Goal: Task Accomplishment & Management: Manage account settings

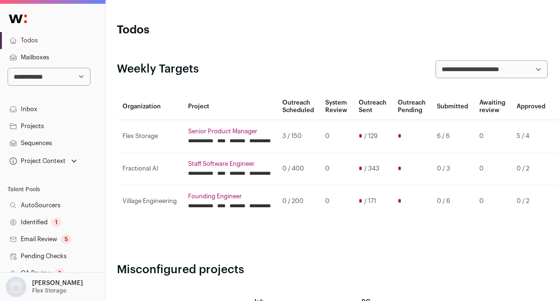
click at [274, 73] on div "**********" at bounding box center [332, 69] width 430 height 18
click at [245, 138] on input "********" at bounding box center [237, 141] width 16 height 8
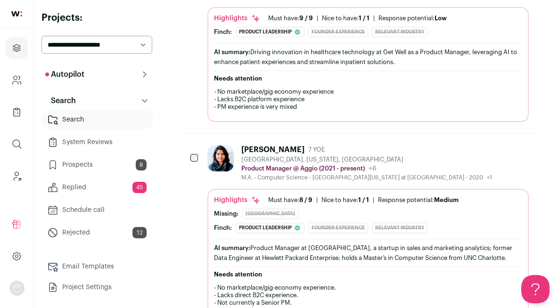
scroll to position [879, 0]
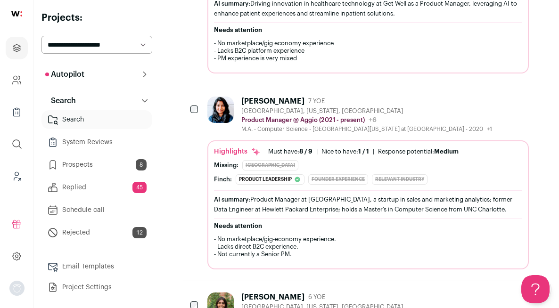
click at [193, 93] on div "Medha Nagaraj 7 YOE St Louis, Missouri, United States Product Manager @ Aggio (…" at bounding box center [359, 182] width 353 height 195
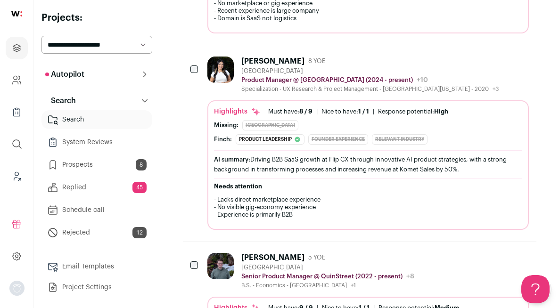
scroll to position [2296, 0]
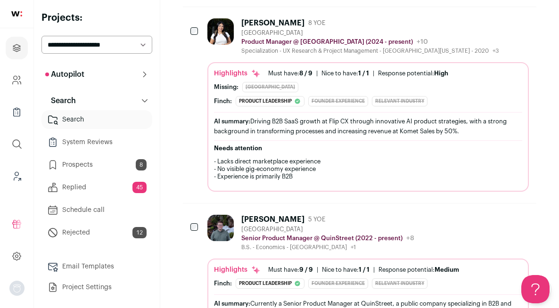
click at [192, 65] on div "Mariana Clavijo 8 YOE United States Product Manager @ Flip (2024 - present) Fli…" at bounding box center [359, 104] width 353 height 195
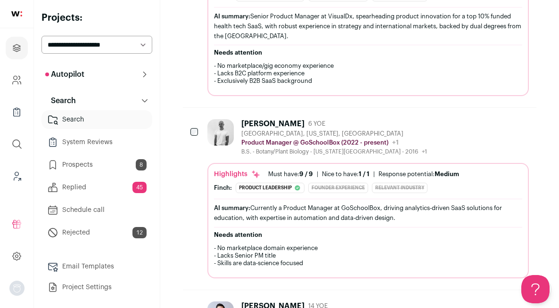
scroll to position [2824, 0]
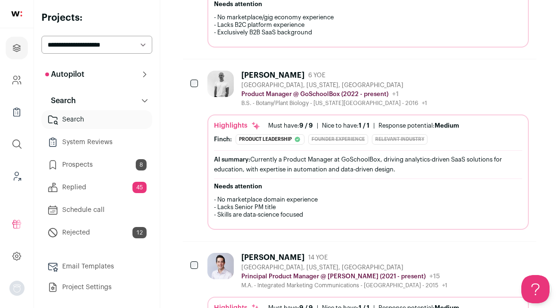
click at [195, 75] on div at bounding box center [194, 84] width 9 height 26
click at [196, 79] on div at bounding box center [194, 84] width 9 height 26
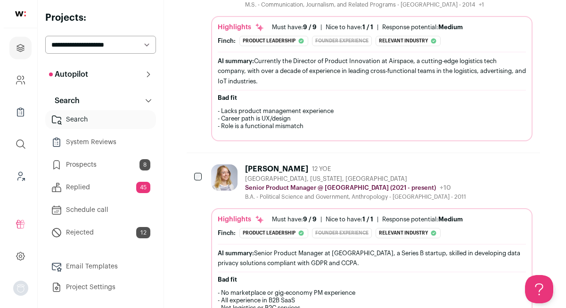
scroll to position [3692, 0]
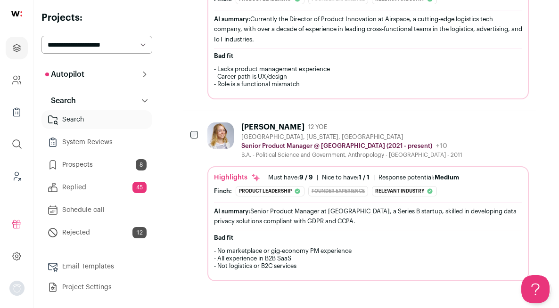
click at [283, 128] on div "Kait Harrell 12 YOE" at bounding box center [351, 126] width 221 height 9
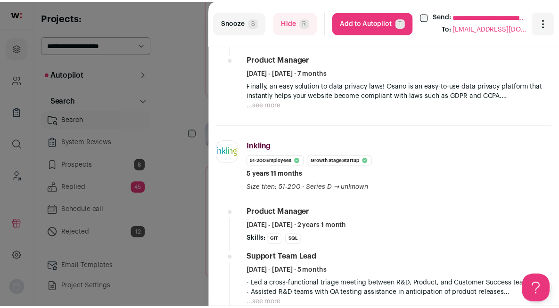
scroll to position [442, 0]
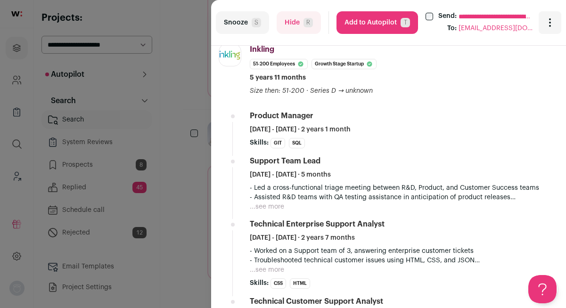
click at [170, 108] on div "**********" at bounding box center [283, 154] width 566 height 308
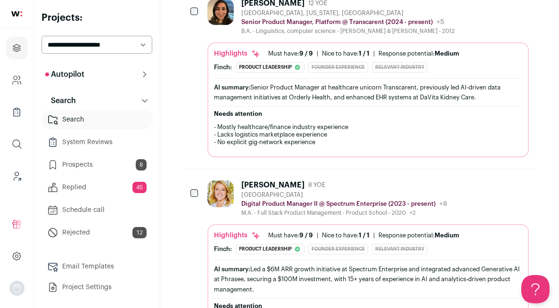
scroll to position [0, 0]
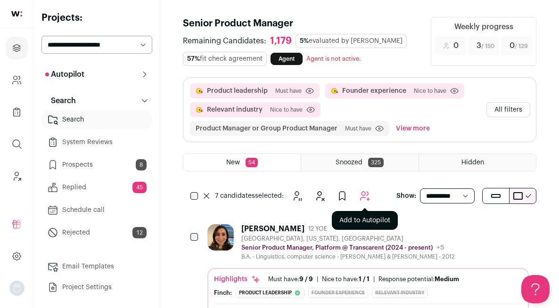
click at [366, 197] on icon "Add to Autopilot" at bounding box center [364, 195] width 11 height 11
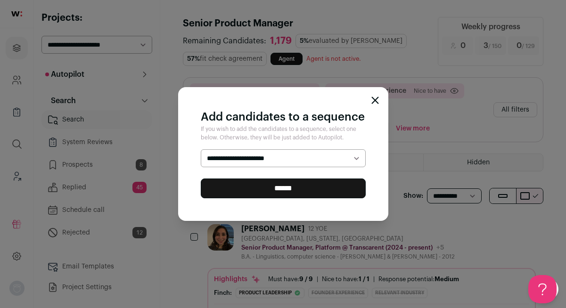
select select "*****"
click at [340, 187] on input "******" at bounding box center [283, 188] width 165 height 20
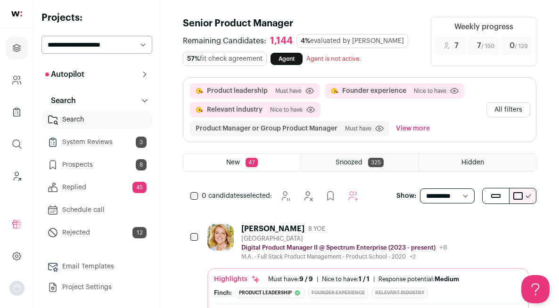
click at [95, 165] on link "Prospects 8" at bounding box center [96, 164] width 111 height 19
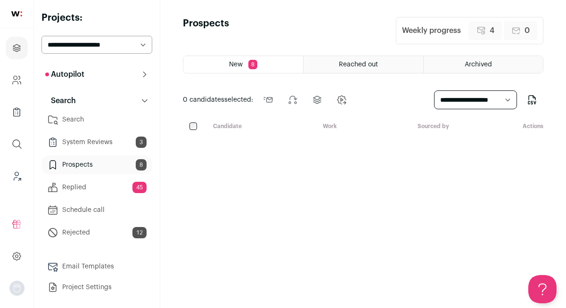
click at [90, 168] on link "Prospects 8" at bounding box center [96, 164] width 111 height 19
click at [97, 143] on link "System Reviews 3" at bounding box center [96, 142] width 111 height 19
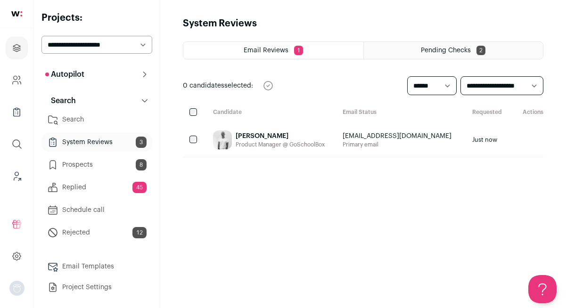
click at [232, 142] on div "Colton Dewberry Product Manager @ GoSchoolBox" at bounding box center [270, 140] width 130 height 34
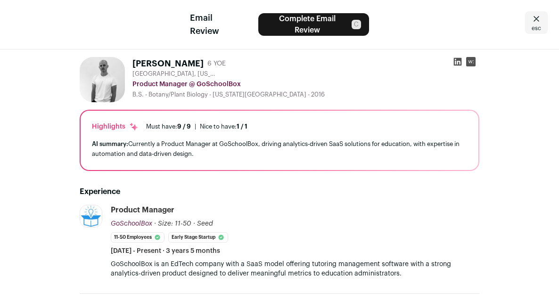
click at [537, 17] on icon at bounding box center [535, 18] width 11 height 11
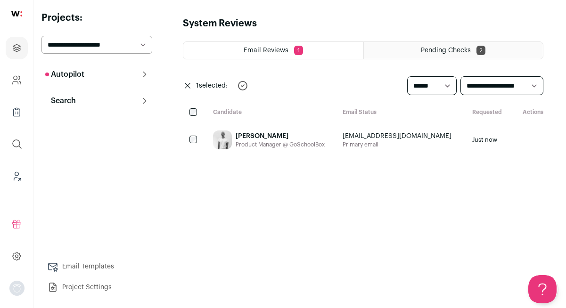
click at [85, 70] on button "Autopilot" at bounding box center [96, 74] width 111 height 19
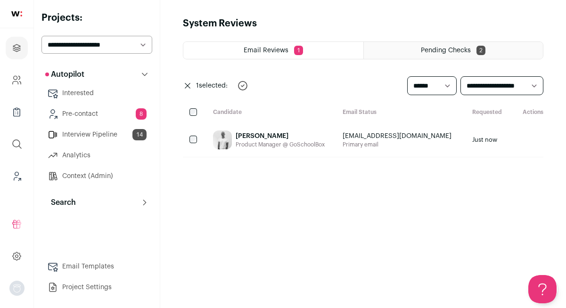
click at [112, 119] on link "Pre-contact 8" at bounding box center [96, 114] width 111 height 19
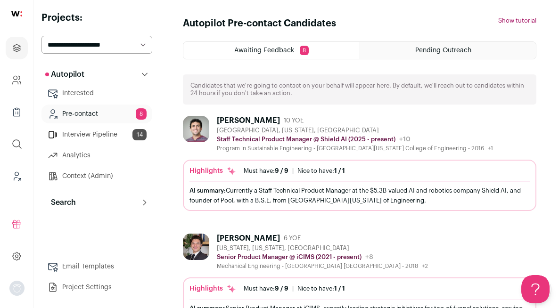
click at [89, 141] on link "Interview Pipeline 14" at bounding box center [96, 134] width 111 height 19
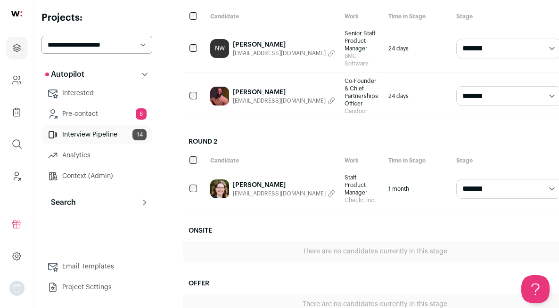
scroll to position [690, 0]
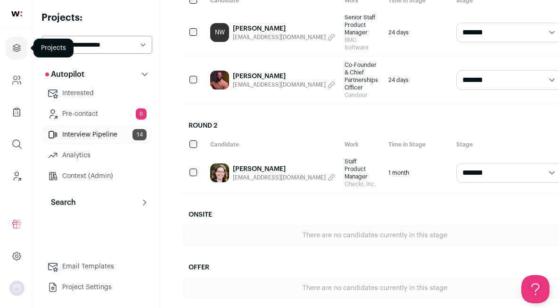
click at [12, 55] on link "Projects" at bounding box center [17, 48] width 22 height 23
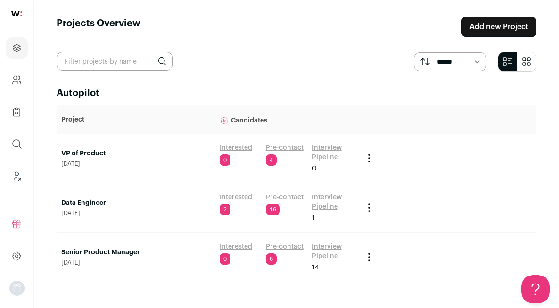
scroll to position [690, 0]
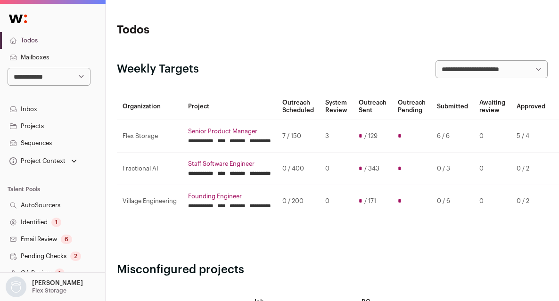
click at [245, 140] on input "********" at bounding box center [237, 141] width 16 height 8
click at [205, 141] on input "**********" at bounding box center [200, 141] width 25 height 8
click at [245, 142] on input "********" at bounding box center [237, 141] width 16 height 8
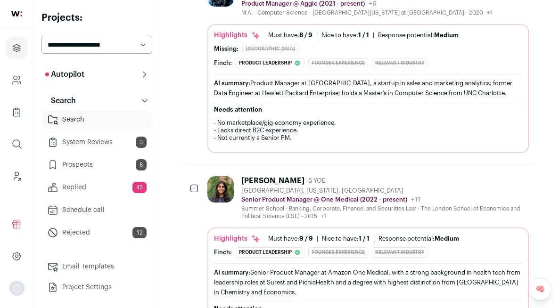
scroll to position [815, 0]
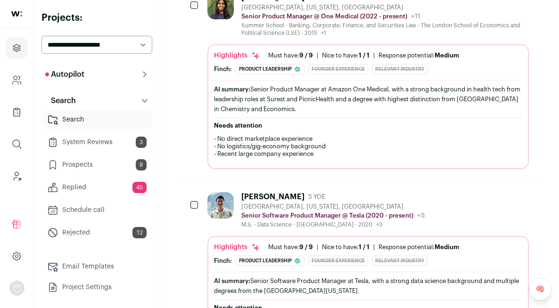
click at [146, 77] on icon at bounding box center [145, 75] width 8 height 8
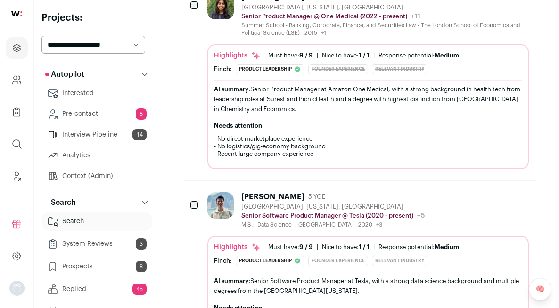
click at [66, 118] on link "Pre-contact 8" at bounding box center [96, 114] width 111 height 19
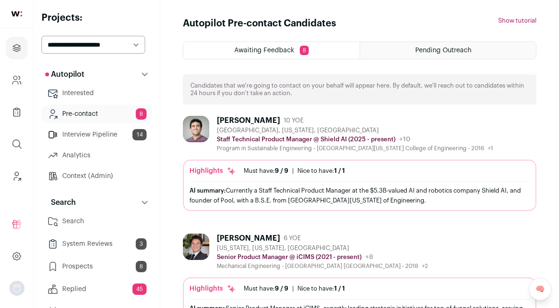
click at [95, 139] on link "Interview Pipeline 14" at bounding box center [96, 134] width 111 height 19
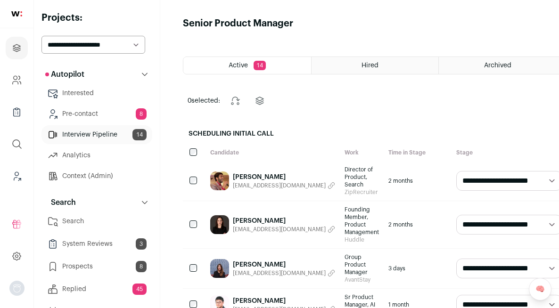
click at [79, 227] on link "Search" at bounding box center [96, 221] width 111 height 19
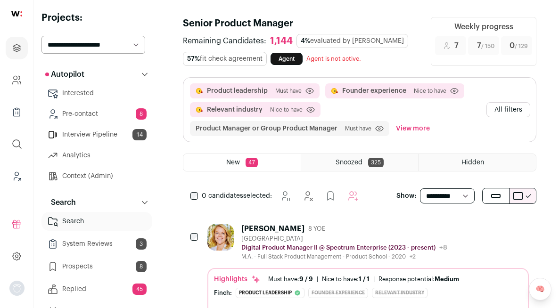
click at [367, 224] on div "Colleen O'Brien 8 YOE" at bounding box center [344, 228] width 206 height 9
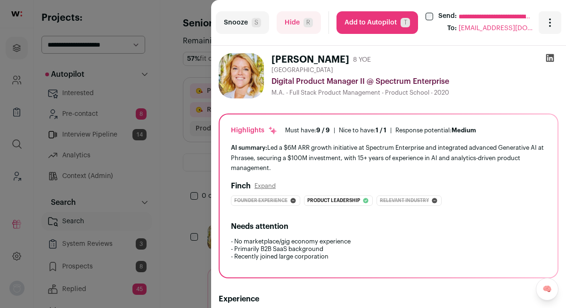
click at [246, 21] on button "Snooze S" at bounding box center [242, 22] width 53 height 23
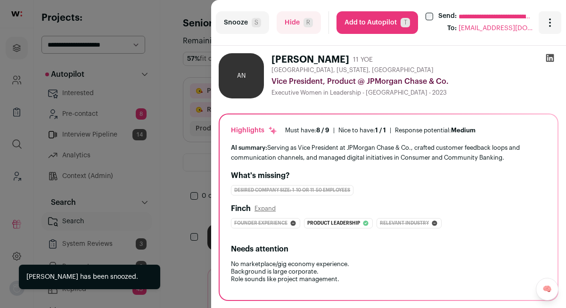
click at [242, 21] on button "Snooze S" at bounding box center [242, 22] width 53 height 23
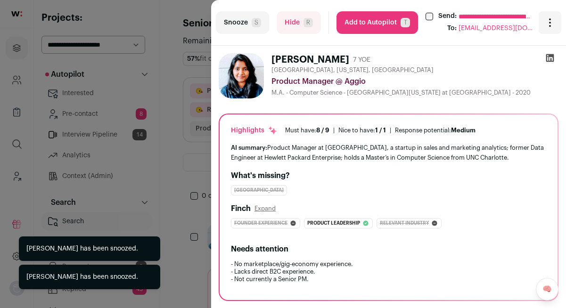
click at [242, 21] on button "Snooze S" at bounding box center [242, 22] width 53 height 23
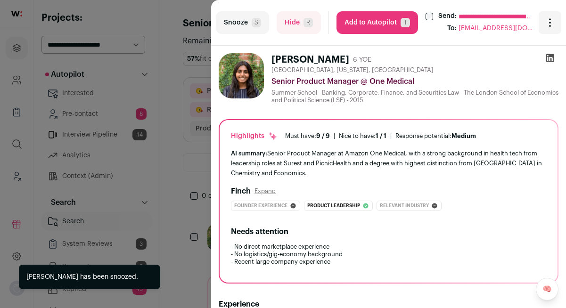
click at [242, 21] on button "Snooze S" at bounding box center [242, 22] width 53 height 23
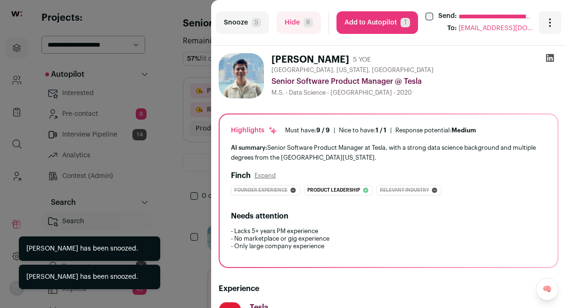
click at [242, 21] on button "Snooze S" at bounding box center [242, 22] width 53 height 23
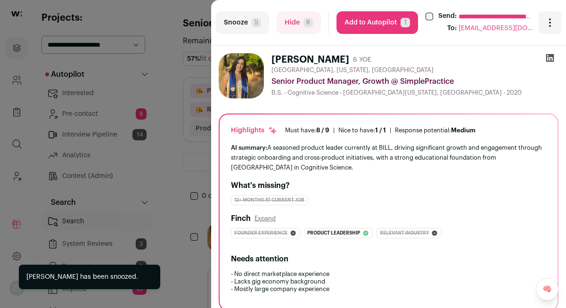
drag, startPoint x: 242, startPoint y: 21, endPoint x: 310, endPoint y: 128, distance: 127.5
click at [300, 140] on turbo-frame "**********" at bounding box center [388, 154] width 355 height 308
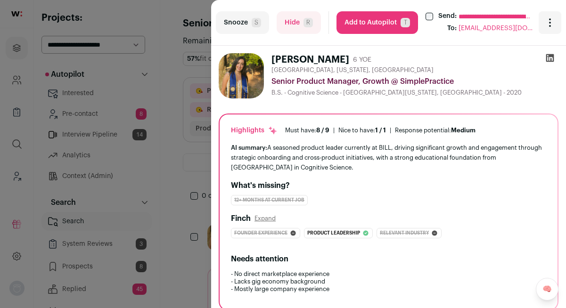
click at [365, 23] on button "Add to Autopilot T" at bounding box center [376, 22] width 81 height 23
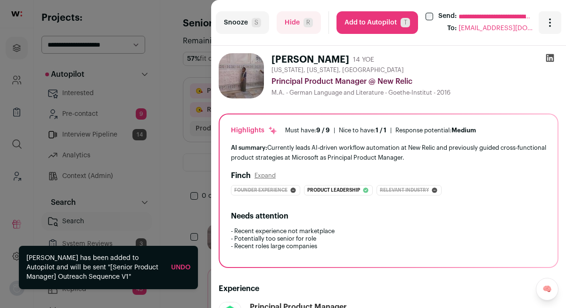
click at [240, 27] on button "Snooze S" at bounding box center [242, 22] width 53 height 23
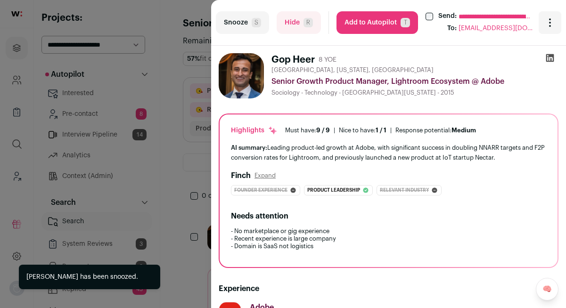
click at [237, 22] on button "Snooze S" at bounding box center [242, 22] width 53 height 23
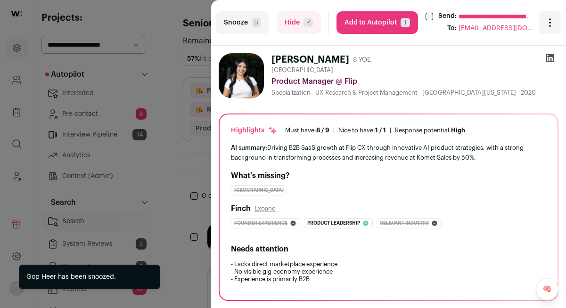
click at [239, 22] on button "Snooze S" at bounding box center [242, 22] width 53 height 23
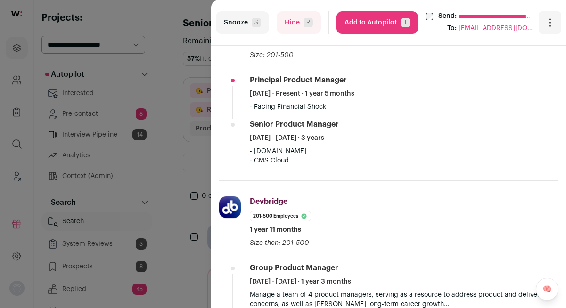
scroll to position [391, 0]
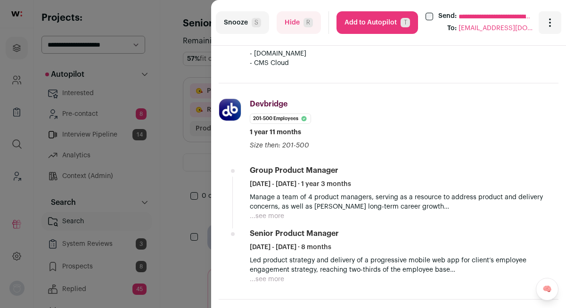
click at [232, 25] on button "Snooze S" at bounding box center [242, 22] width 53 height 23
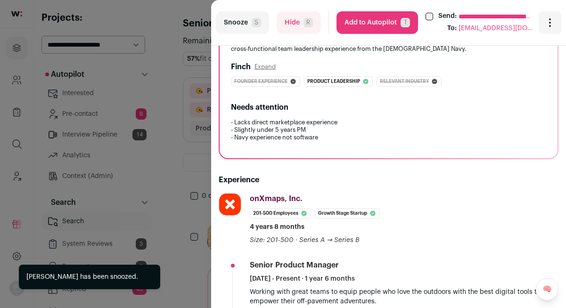
scroll to position [235, 0]
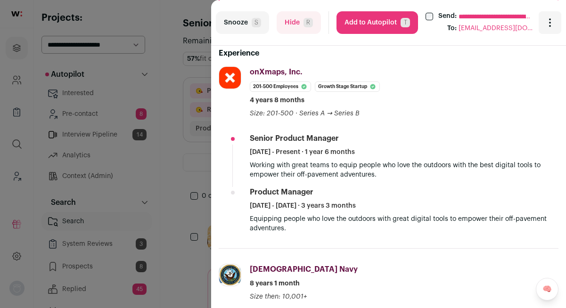
click at [375, 28] on button "Add to Autopilot T" at bounding box center [376, 22] width 81 height 23
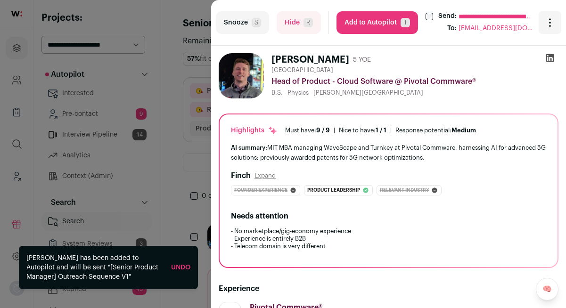
click at [241, 27] on button "Snooze S" at bounding box center [242, 22] width 53 height 23
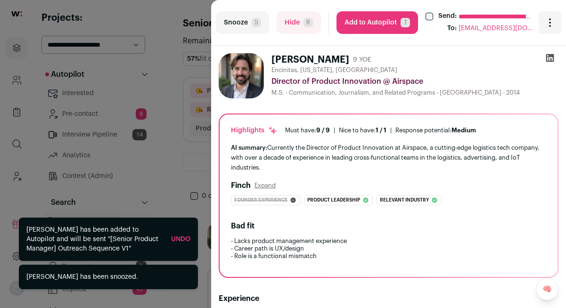
click at [241, 25] on button "Snooze S" at bounding box center [242, 22] width 53 height 23
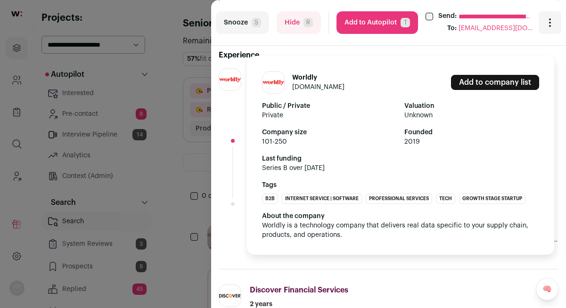
scroll to position [358, 0]
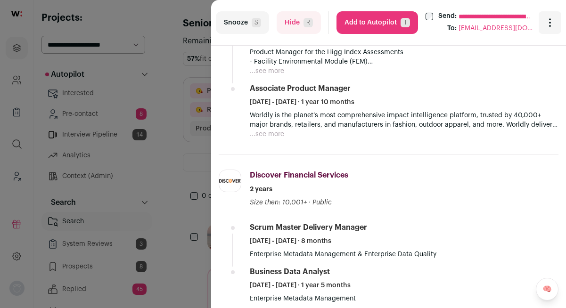
click at [254, 26] on span "S" at bounding box center [255, 22] width 9 height 9
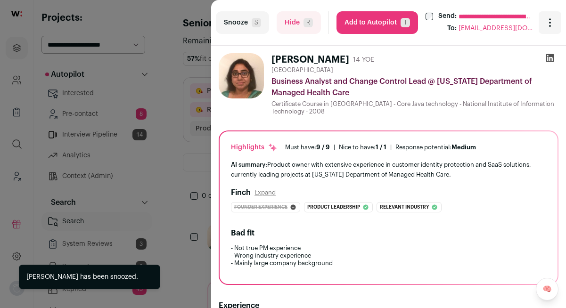
scroll to position [6, 0]
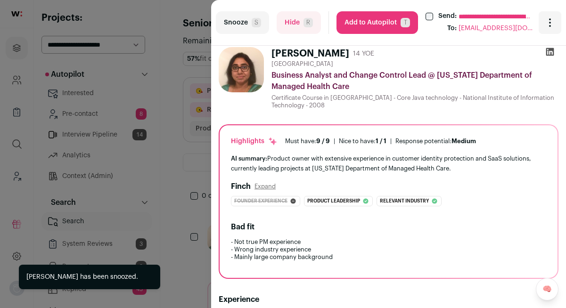
click at [243, 18] on button "Snooze S" at bounding box center [242, 22] width 53 height 23
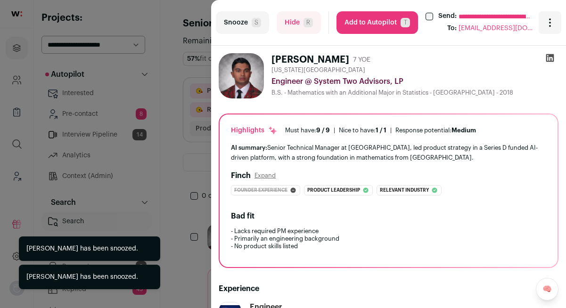
click at [243, 19] on button "Snooze S" at bounding box center [242, 22] width 53 height 23
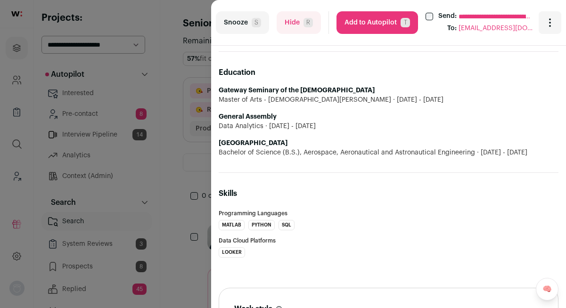
scroll to position [518, 0]
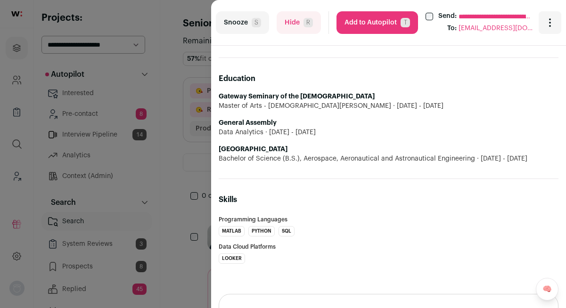
click at [244, 22] on button "Snooze S" at bounding box center [242, 22] width 53 height 23
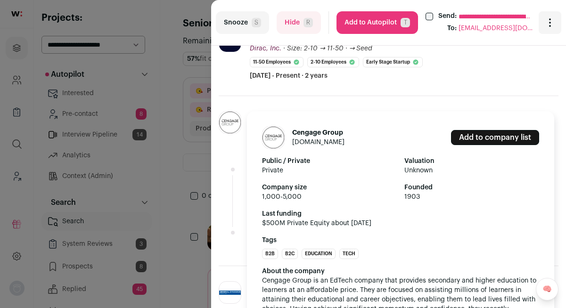
scroll to position [304, 0]
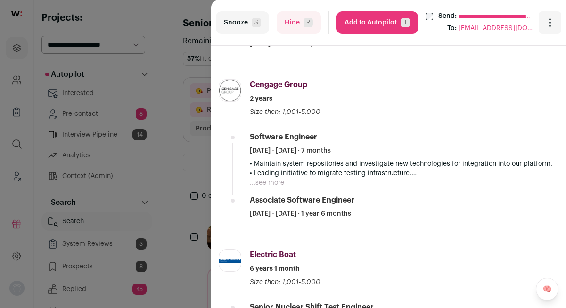
click at [247, 26] on button "Snooze S" at bounding box center [242, 22] width 53 height 23
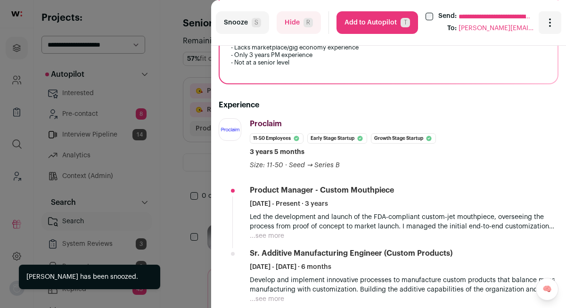
scroll to position [242, 0]
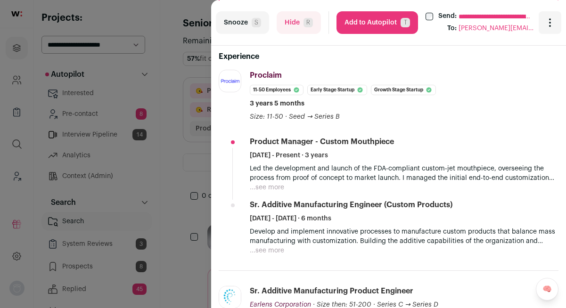
click at [348, 19] on button "Add to Autopilot T" at bounding box center [376, 22] width 81 height 23
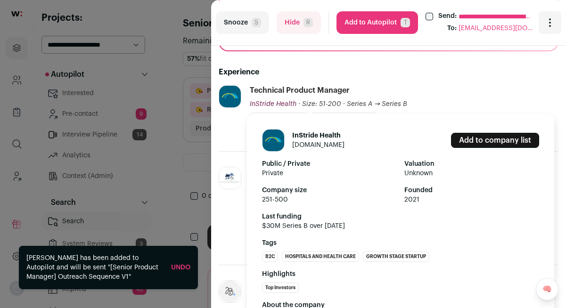
scroll to position [258, 0]
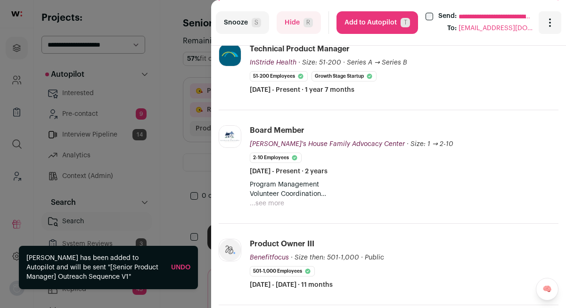
click at [387, 24] on button "Add to Autopilot T" at bounding box center [376, 22] width 81 height 23
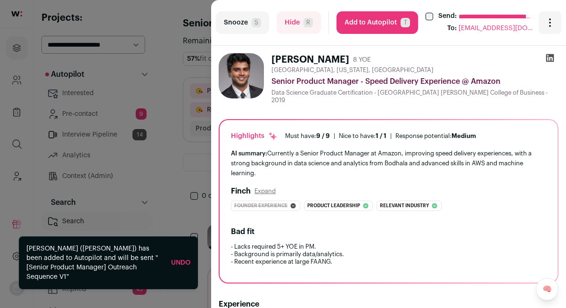
click at [229, 30] on button "Snooze S" at bounding box center [242, 22] width 53 height 23
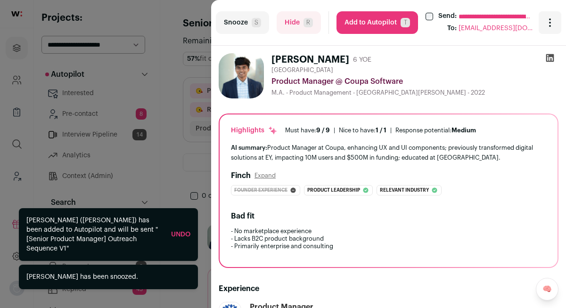
click at [238, 30] on button "Snooze S" at bounding box center [242, 22] width 53 height 23
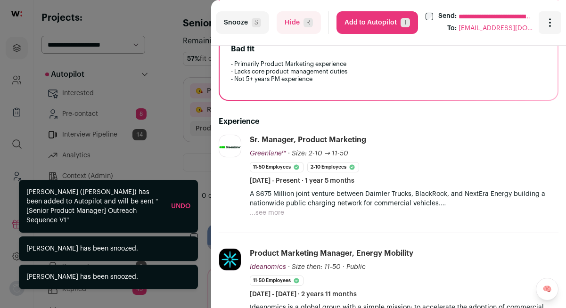
scroll to position [226, 0]
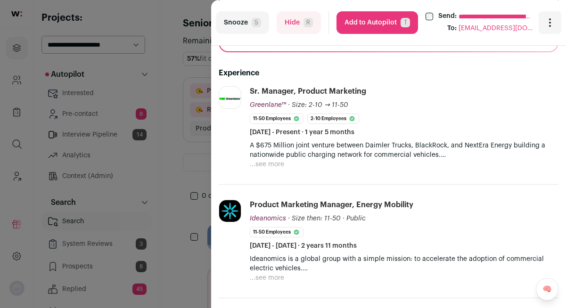
click at [243, 26] on button "Snooze S" at bounding box center [242, 22] width 53 height 23
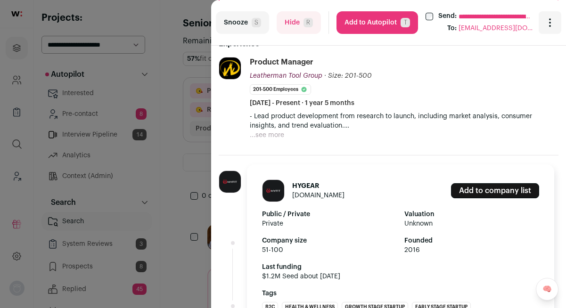
scroll to position [350, 0]
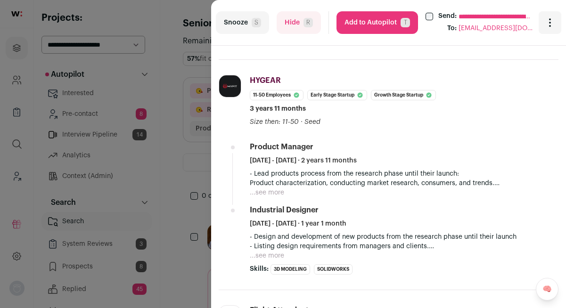
click at [362, 15] on button "Add to Autopilot T" at bounding box center [376, 22] width 81 height 23
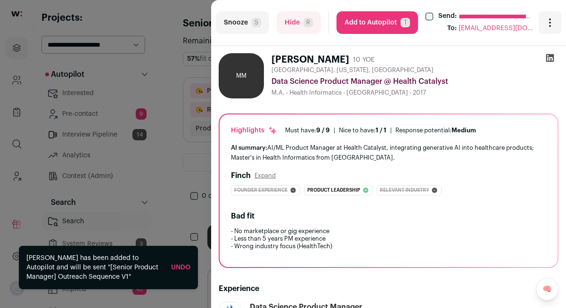
click at [244, 24] on button "Snooze S" at bounding box center [242, 22] width 53 height 23
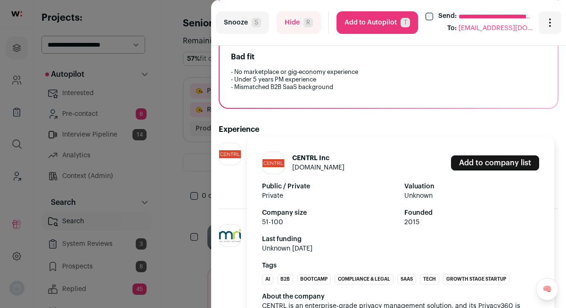
scroll to position [284, 0]
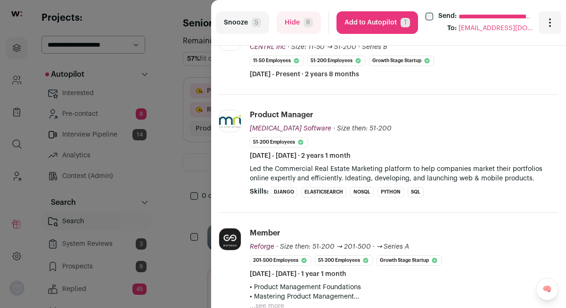
click at [244, 25] on button "Snooze S" at bounding box center [242, 22] width 53 height 23
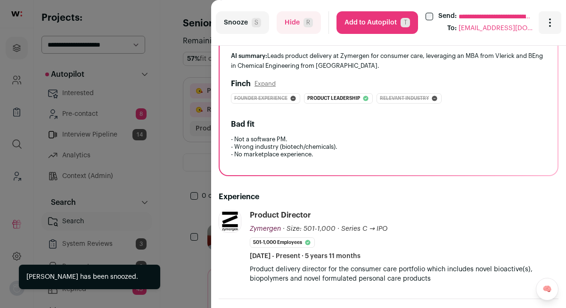
scroll to position [140, 0]
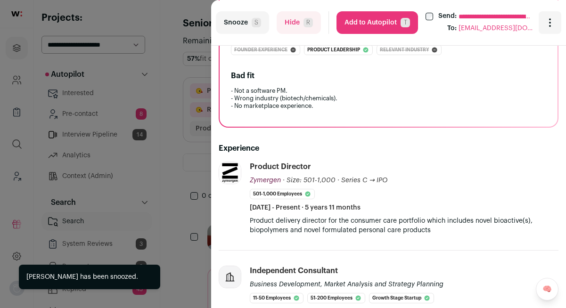
click at [244, 20] on button "Snooze S" at bounding box center [242, 22] width 53 height 23
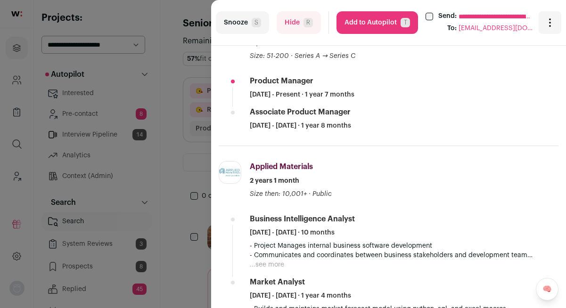
scroll to position [275, 0]
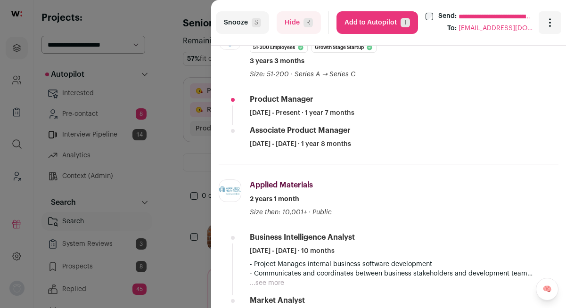
click at [227, 21] on button "Snooze S" at bounding box center [242, 22] width 53 height 23
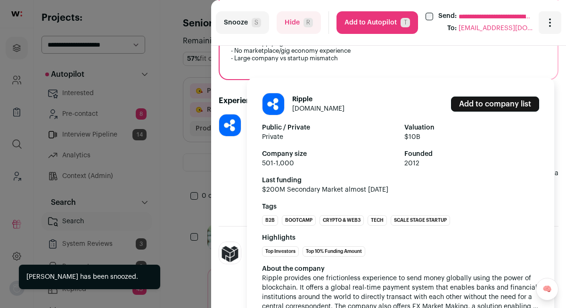
scroll to position [259, 0]
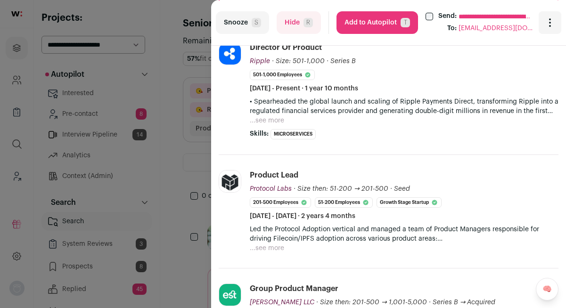
click at [252, 24] on span "S" at bounding box center [255, 22] width 9 height 9
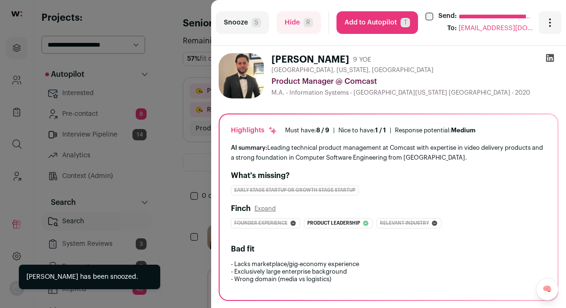
click at [227, 15] on button "Snooze S" at bounding box center [242, 22] width 53 height 23
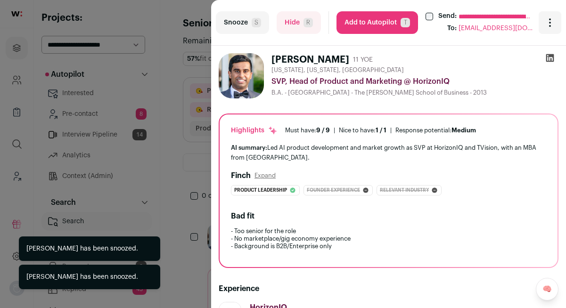
click at [231, 19] on button "Snooze S" at bounding box center [242, 22] width 53 height 23
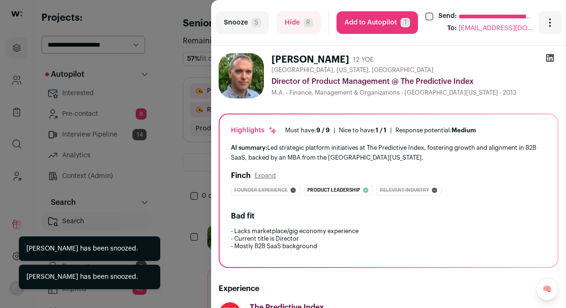
click at [241, 19] on button "Snooze S" at bounding box center [242, 22] width 53 height 23
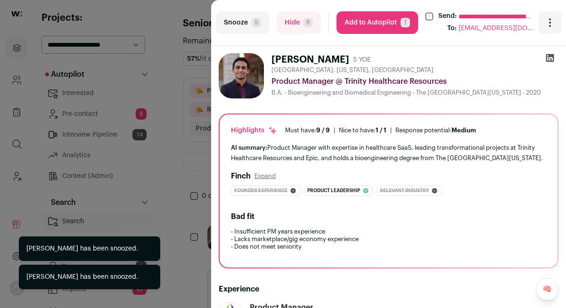
click at [241, 19] on button "Snooze S" at bounding box center [242, 22] width 53 height 23
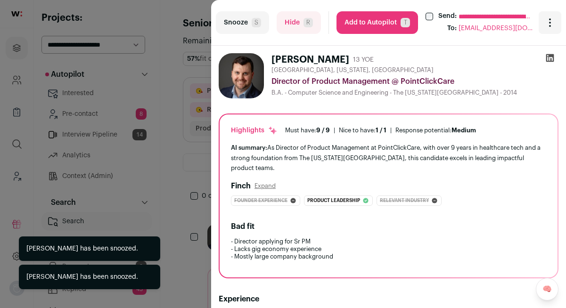
click at [241, 19] on button "Snooze S" at bounding box center [242, 22] width 53 height 23
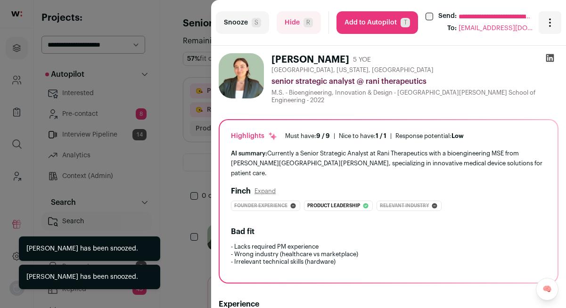
click at [241, 19] on button "Snooze S" at bounding box center [242, 22] width 53 height 23
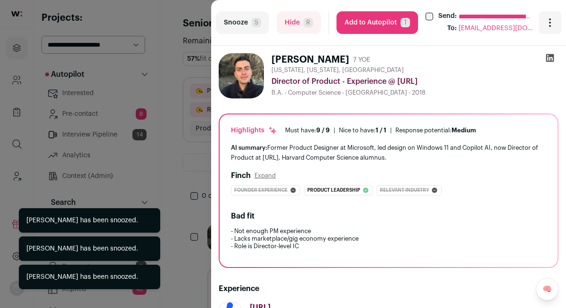
click at [241, 19] on button "Snooze S" at bounding box center [242, 22] width 53 height 23
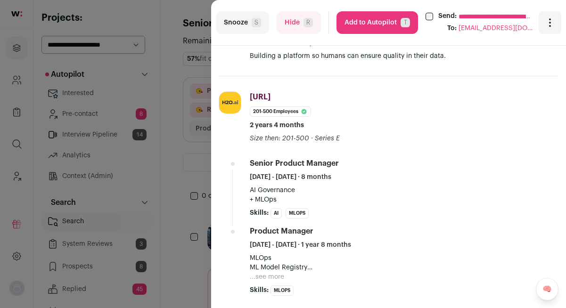
scroll to position [381, 0]
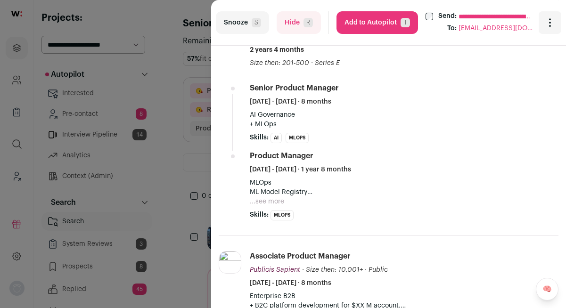
click at [234, 24] on button "Snooze S" at bounding box center [242, 22] width 53 height 23
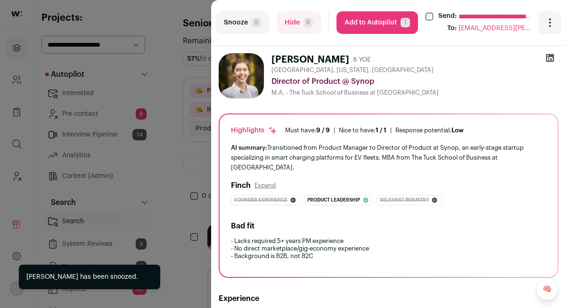
click at [306, 78] on div "Director of Product @ Synop" at bounding box center [414, 81] width 287 height 11
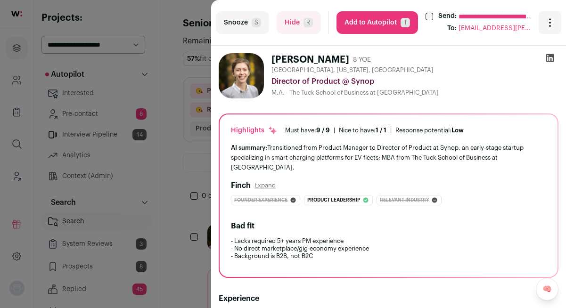
click at [248, 27] on button "Snooze S" at bounding box center [242, 22] width 53 height 23
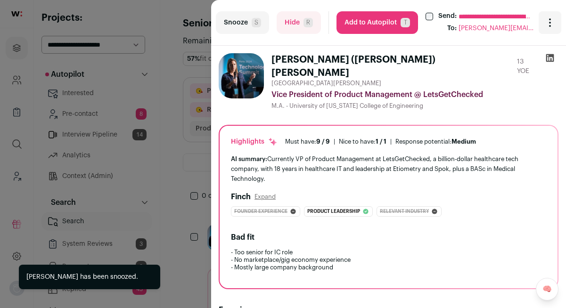
click at [247, 22] on button "Snooze S" at bounding box center [242, 22] width 53 height 23
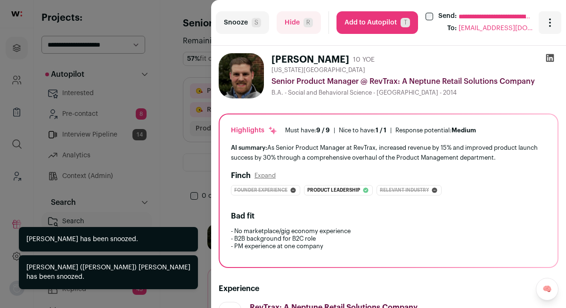
click at [247, 22] on button "Snooze S" at bounding box center [242, 22] width 53 height 23
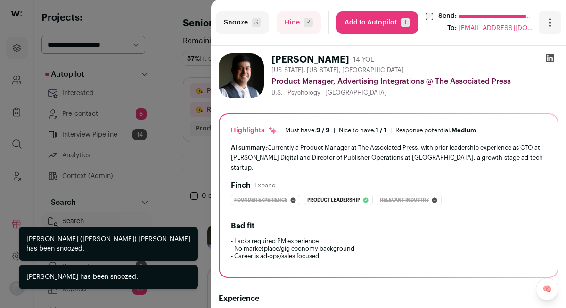
click at [247, 22] on button "Snooze S" at bounding box center [242, 22] width 53 height 23
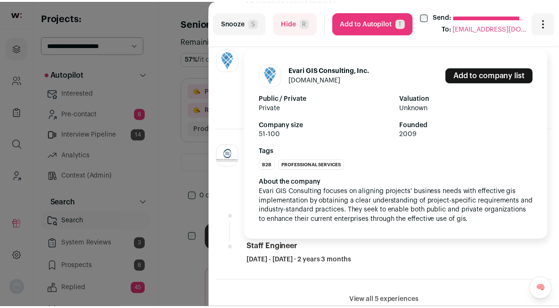
scroll to position [412, 0]
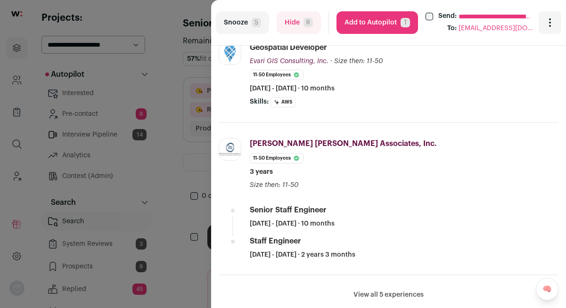
click at [251, 26] on span "S" at bounding box center [255, 22] width 9 height 9
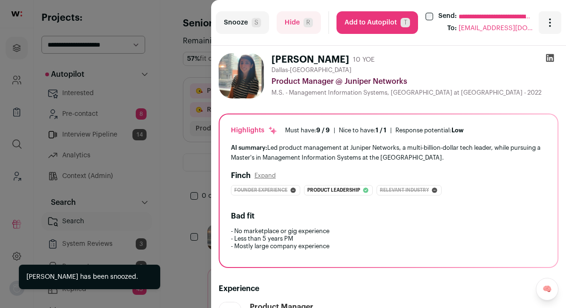
click at [242, 28] on button "Snooze S" at bounding box center [242, 22] width 53 height 23
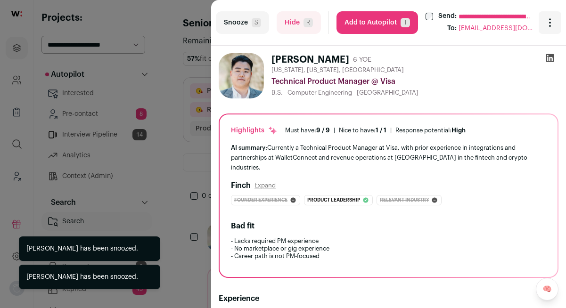
click at [242, 21] on button "Snooze S" at bounding box center [242, 22] width 53 height 23
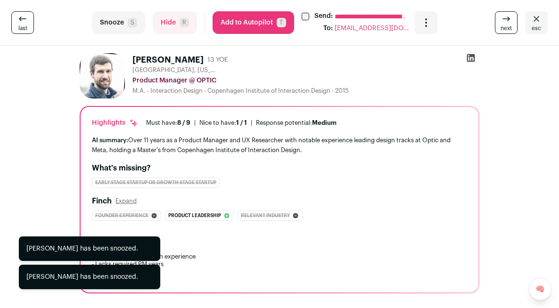
scroll to position [18, 0]
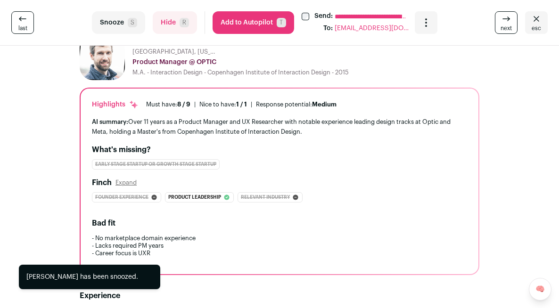
click at [145, 23] on button "Snooze S" at bounding box center [118, 22] width 53 height 23
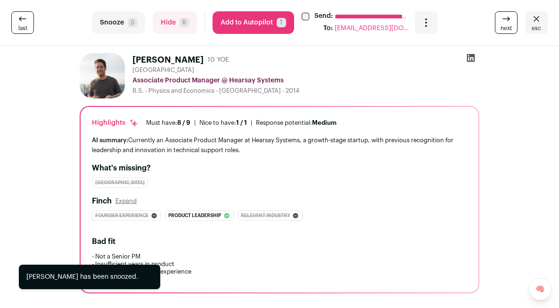
click at [145, 23] on button "Snooze S" at bounding box center [118, 22] width 53 height 23
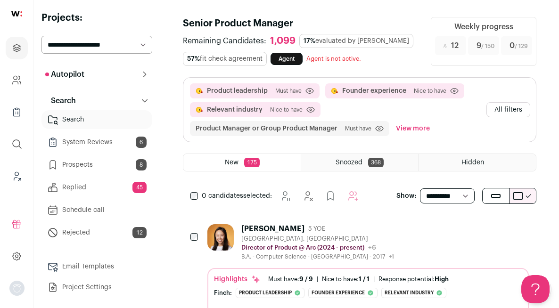
click at [114, 146] on link "System Reviews 6" at bounding box center [96, 142] width 111 height 19
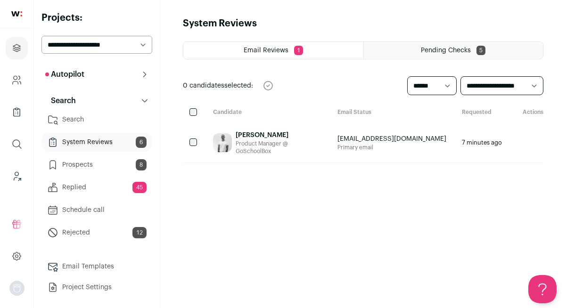
click at [105, 161] on link "Prospects 8" at bounding box center [96, 164] width 111 height 19
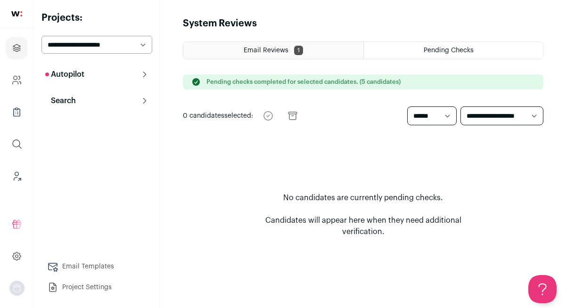
click at [262, 47] on span "Email Reviews" at bounding box center [265, 50] width 45 height 7
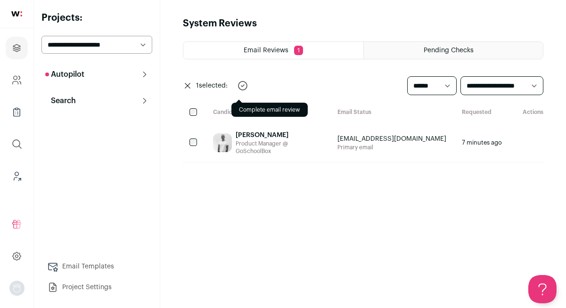
click at [248, 83] on icon "submit" at bounding box center [242, 85] width 11 height 11
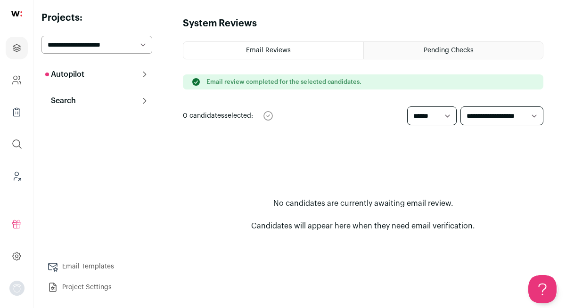
click at [111, 102] on button "Search" at bounding box center [96, 100] width 111 height 19
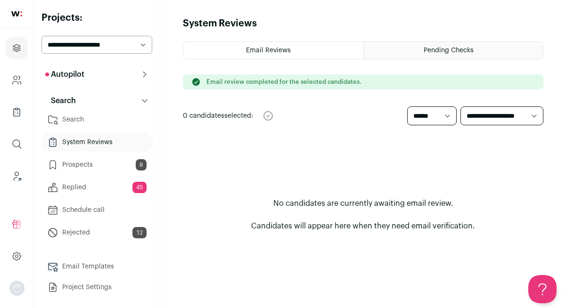
click at [113, 170] on link "Prospects 8" at bounding box center [96, 164] width 111 height 19
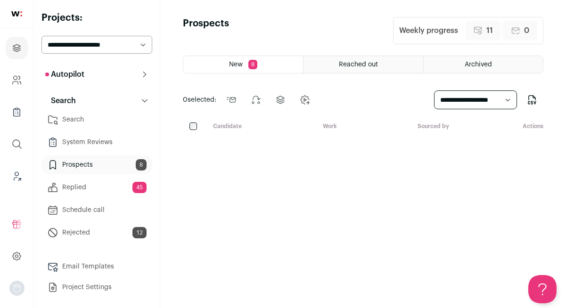
click at [513, 97] on select "**********" at bounding box center [475, 99] width 83 height 19
select select "***"
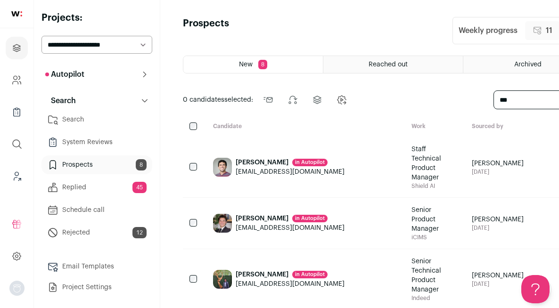
click at [493, 96] on select "**********" at bounding box center [534, 99] width 83 height 19
select select "**"
click at [493, 92] on select "**********" at bounding box center [534, 99] width 83 height 19
click at [493, 103] on select "**********" at bounding box center [534, 99] width 83 height 19
select select
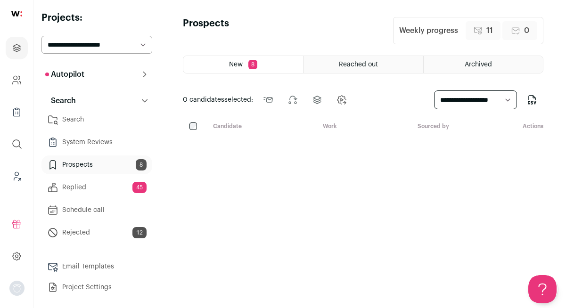
click at [137, 77] on button "Autopilot" at bounding box center [96, 74] width 111 height 19
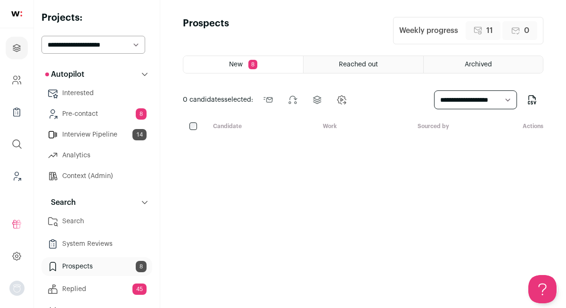
click at [116, 117] on link "Pre-contact 8" at bounding box center [96, 114] width 111 height 19
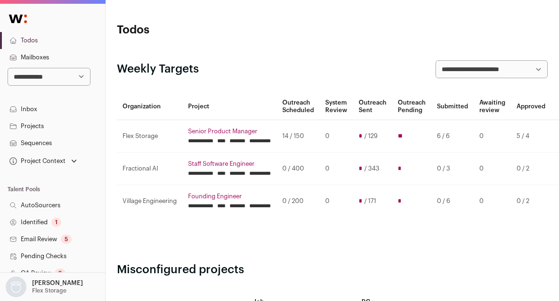
click at [57, 122] on link "Projects" at bounding box center [52, 126] width 105 height 17
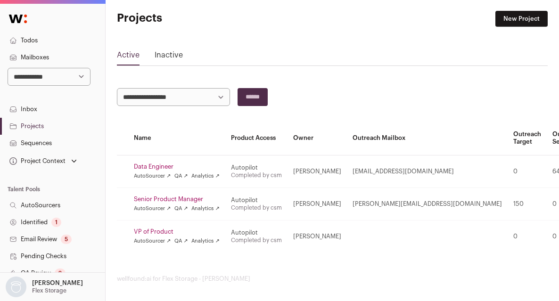
scroll to position [16, 0]
